Goal: Task Accomplishment & Management: Manage account settings

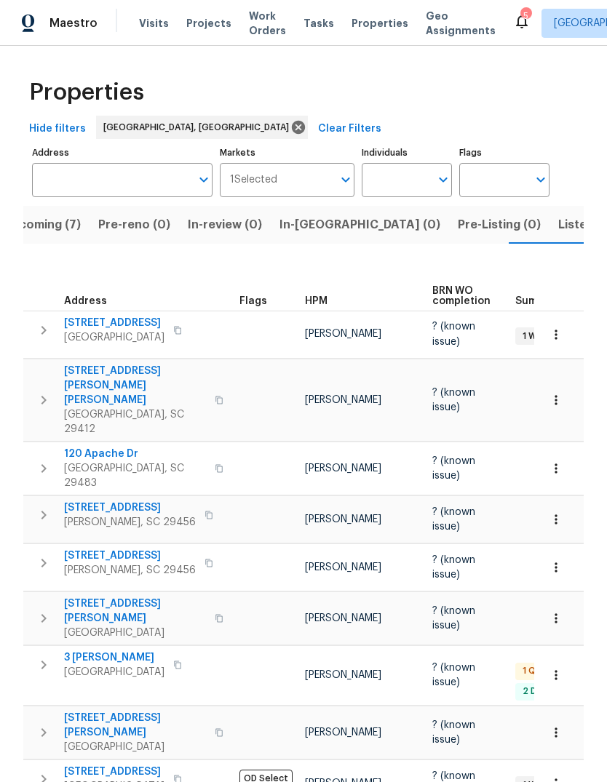
scroll to position [0, 31]
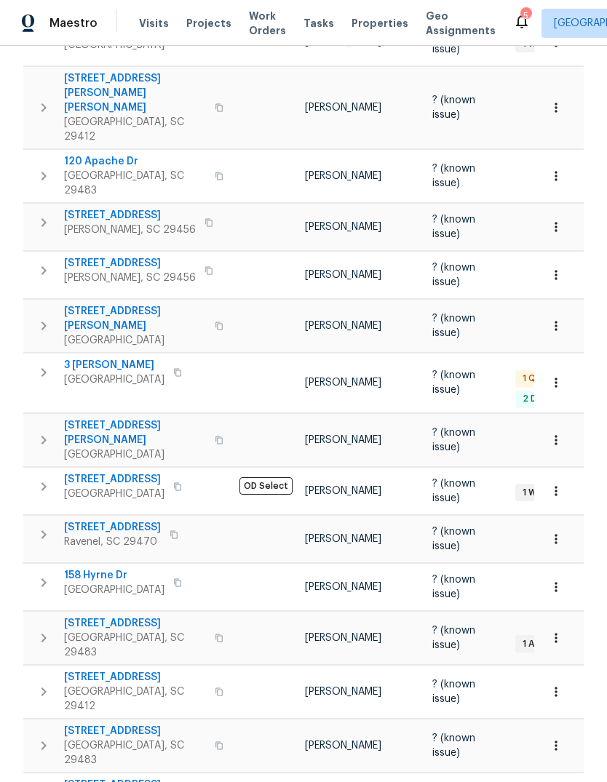
scroll to position [292, 0]
click at [156, 21] on span "Visits" at bounding box center [154, 23] width 30 height 15
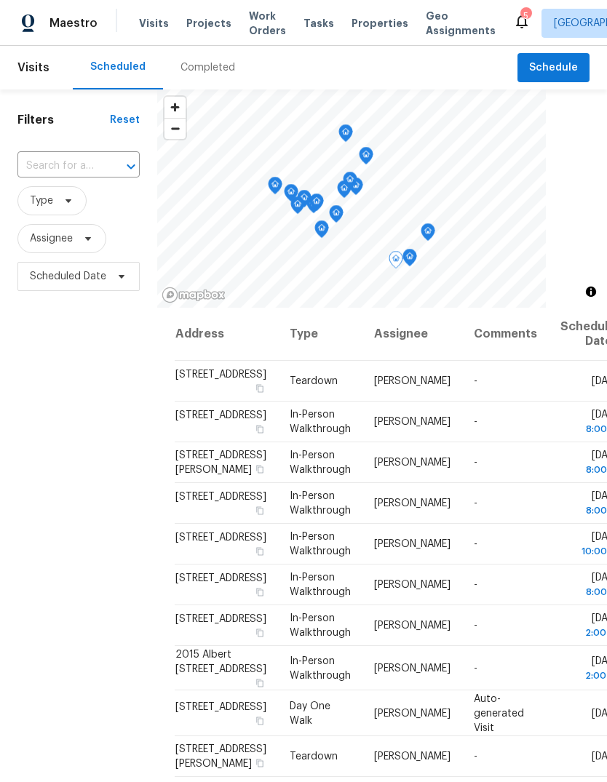
click at [0, 0] on icon at bounding box center [0, 0] width 0 height 0
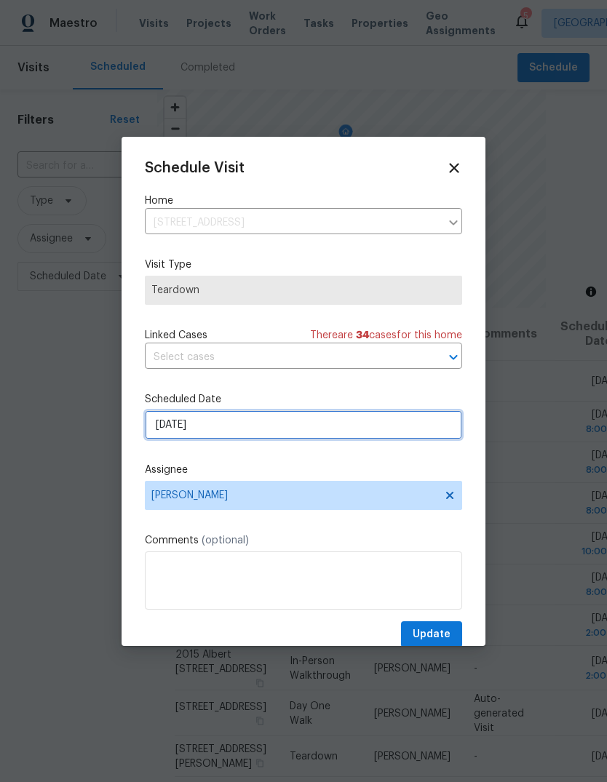
click at [365, 425] on input "8/25/2025" at bounding box center [303, 425] width 317 height 29
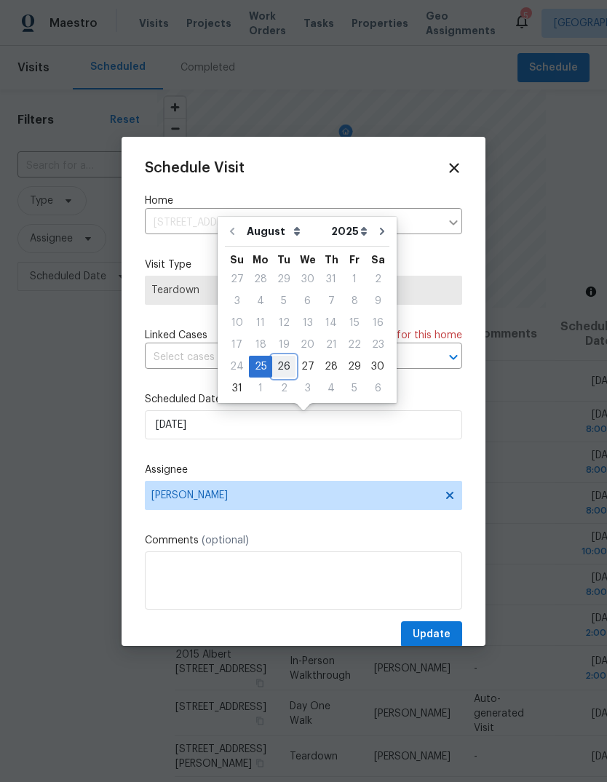
click at [285, 366] on div "26" at bounding box center [283, 367] width 23 height 20
type input "8/26/2025"
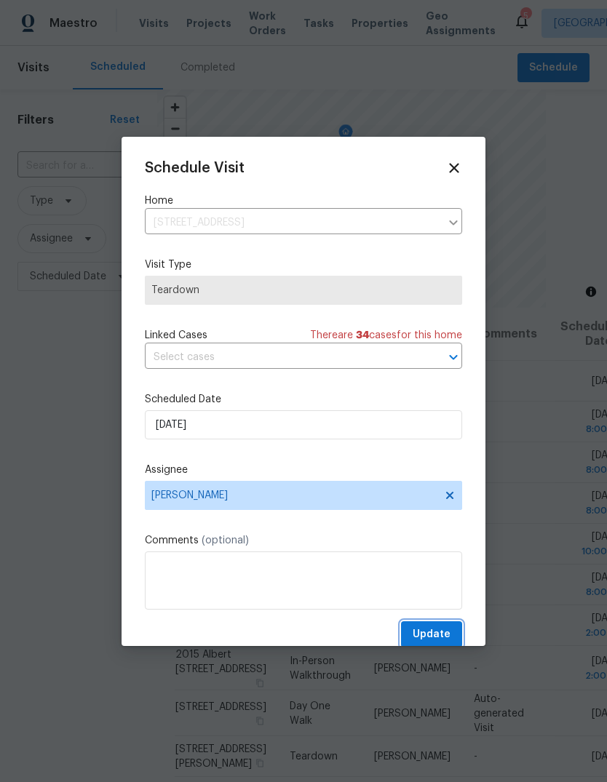
click at [432, 635] on span "Update" at bounding box center [432, 635] width 38 height 18
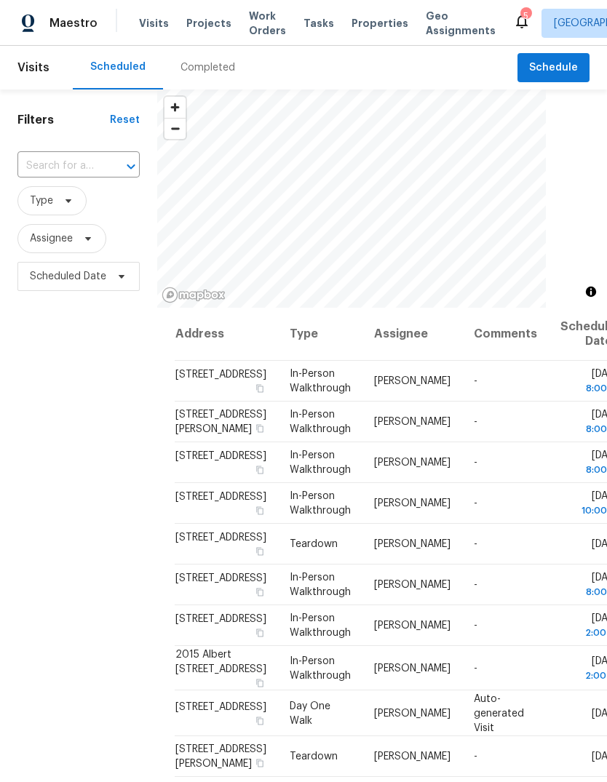
click at [361, 21] on span "Properties" at bounding box center [380, 23] width 57 height 15
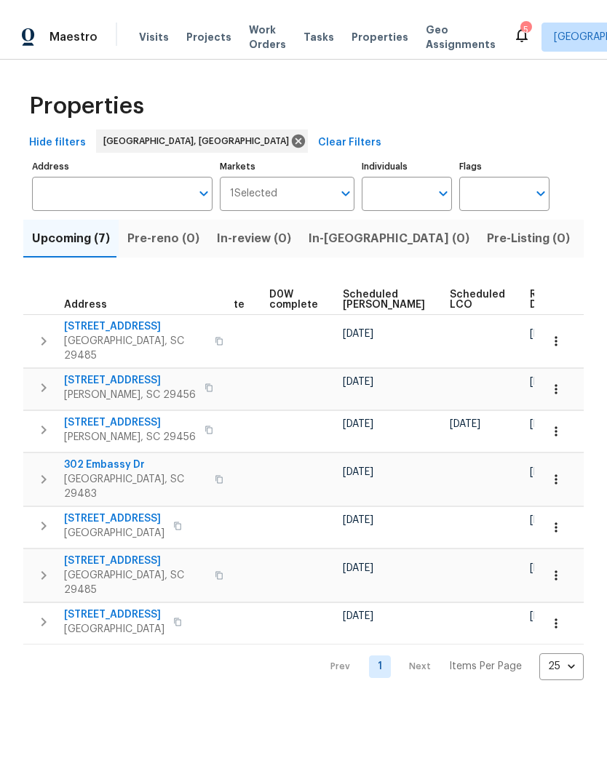
scroll to position [0, 366]
